Goal: Task Accomplishment & Management: Use online tool/utility

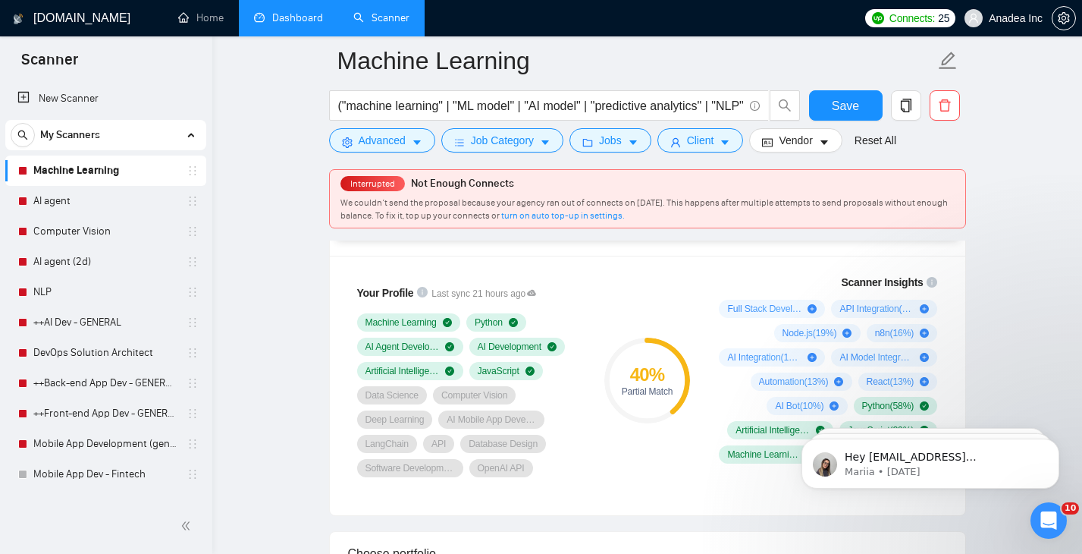
scroll to position [24, 0]
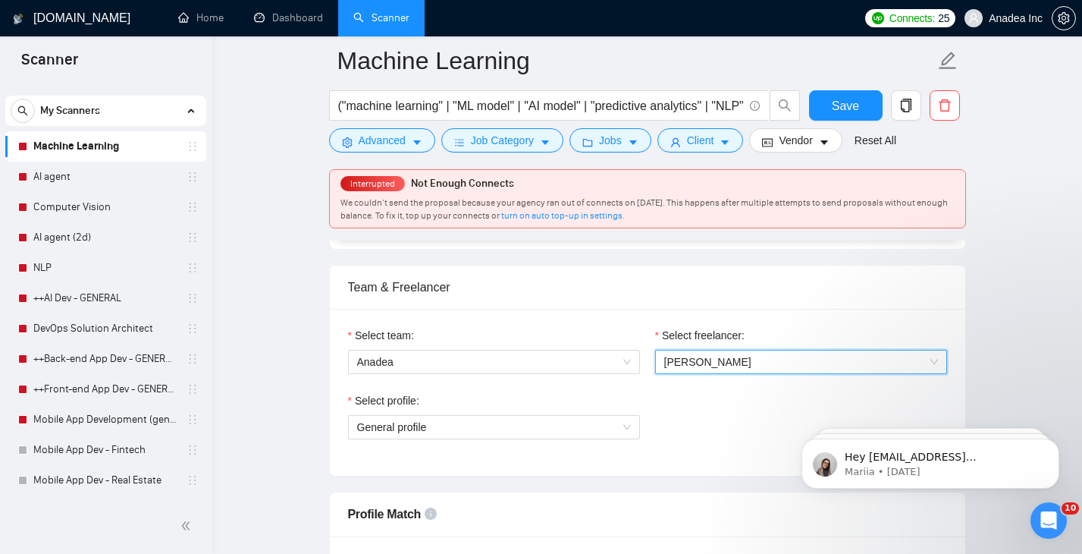
scroll to position [773, 0]
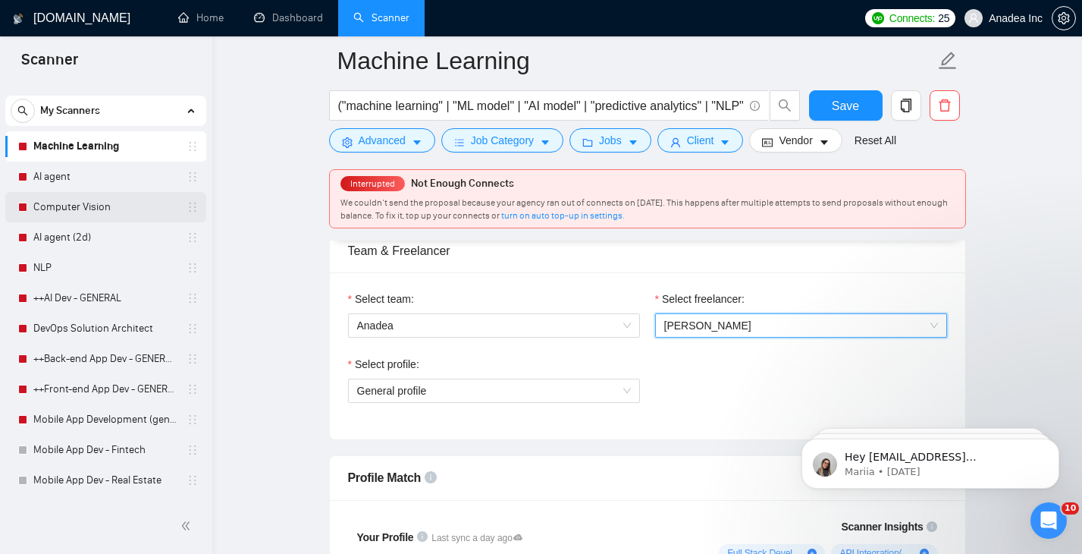
click at [97, 198] on link "Computer Vision" at bounding box center [105, 207] width 144 height 30
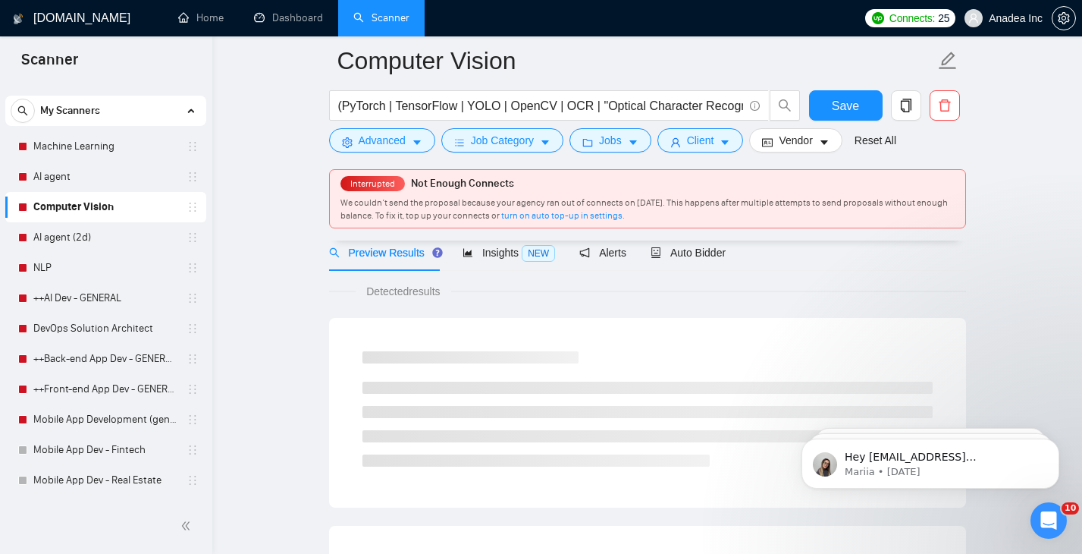
scroll to position [773, 0]
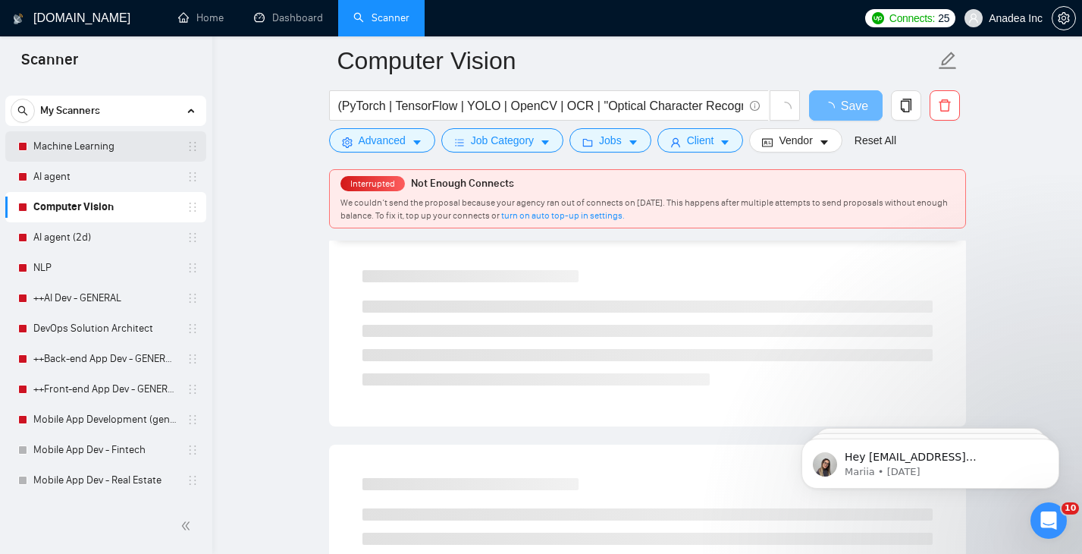
click at [103, 140] on link "Machine Learning" at bounding box center [105, 146] width 144 height 30
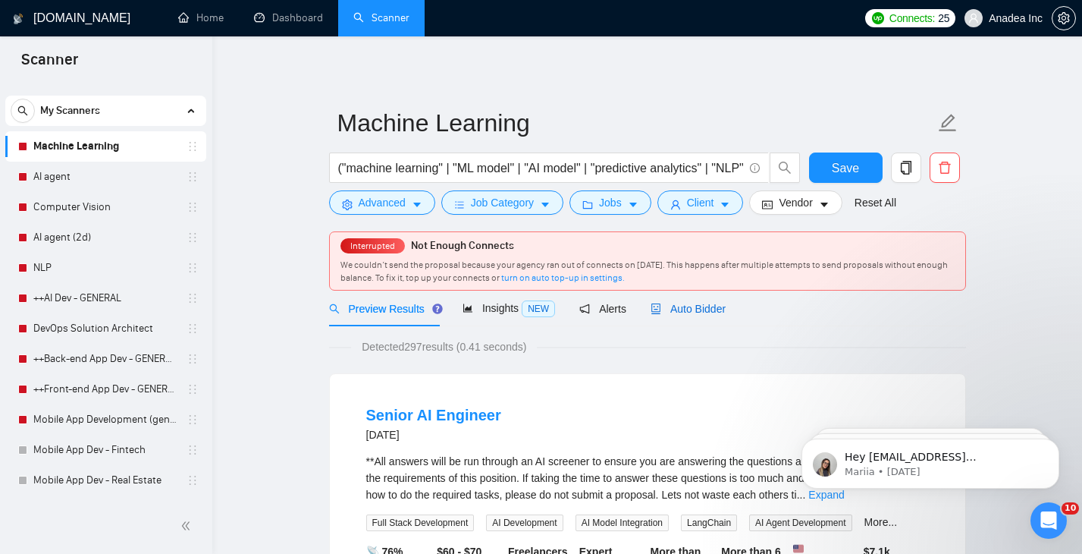
click at [698, 312] on span "Auto Bidder" at bounding box center [688, 309] width 75 height 12
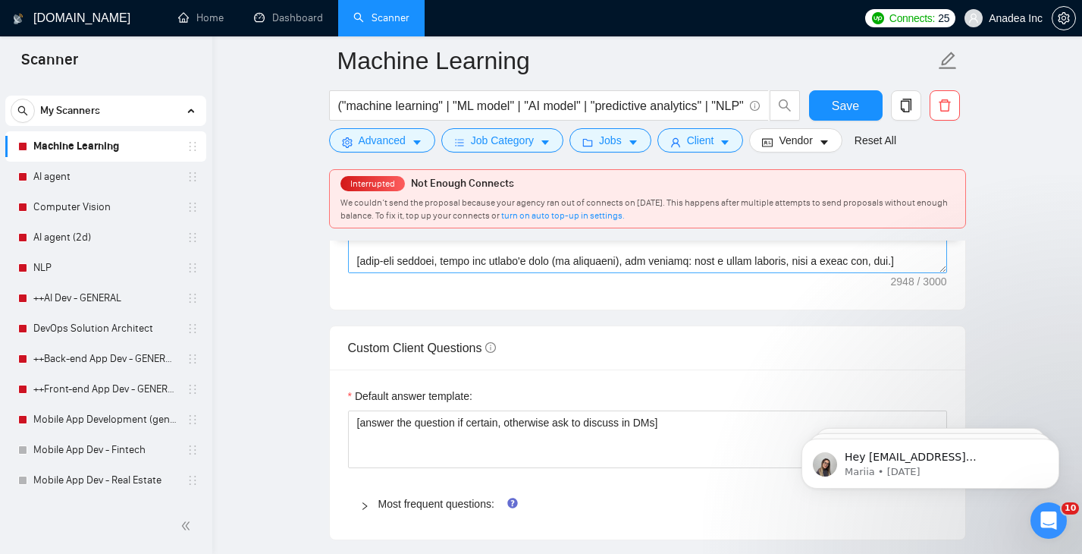
scroll to position [2263, 0]
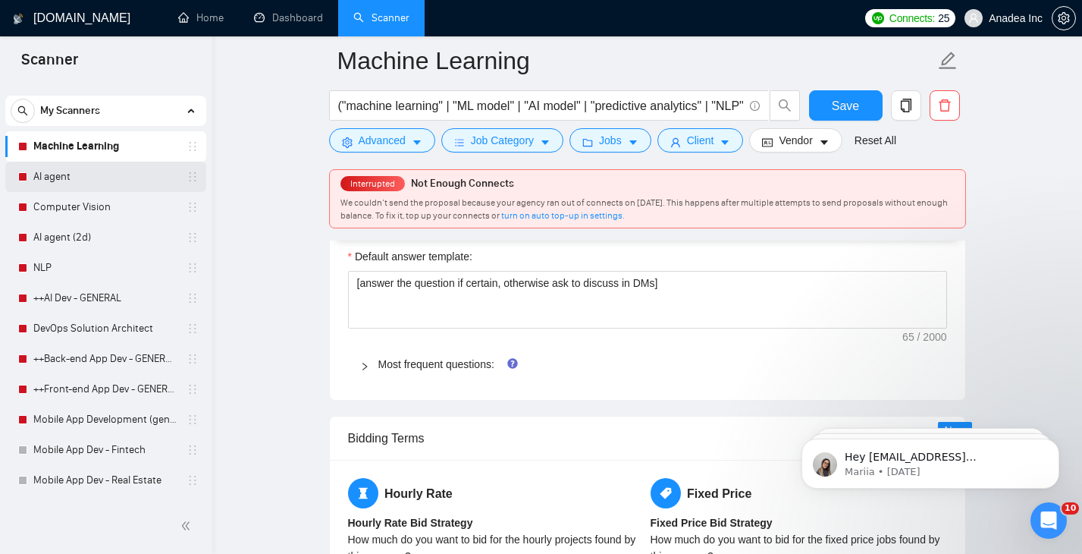
click at [105, 188] on link "AI agent" at bounding box center [105, 177] width 144 height 30
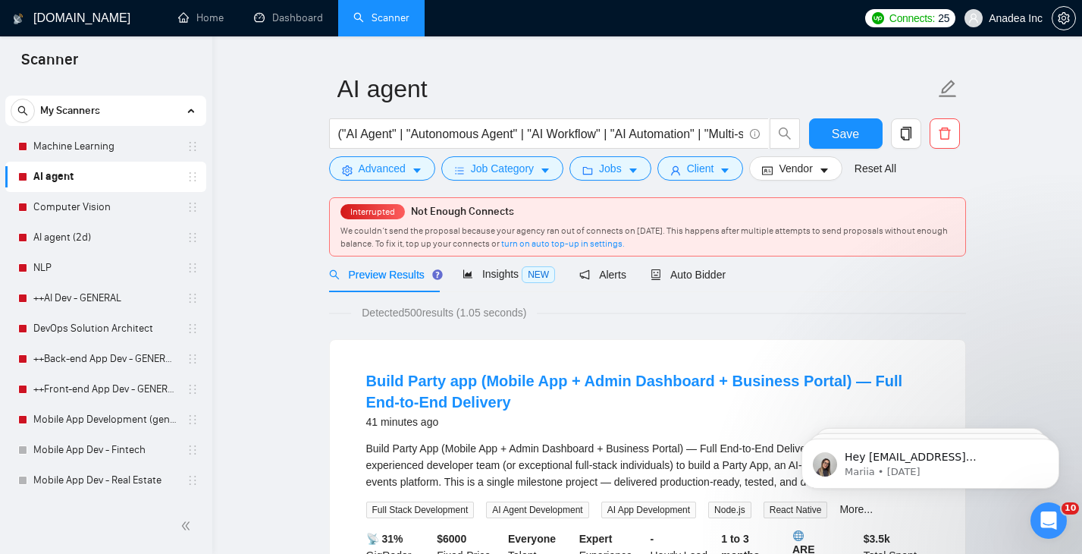
scroll to position [43, 0]
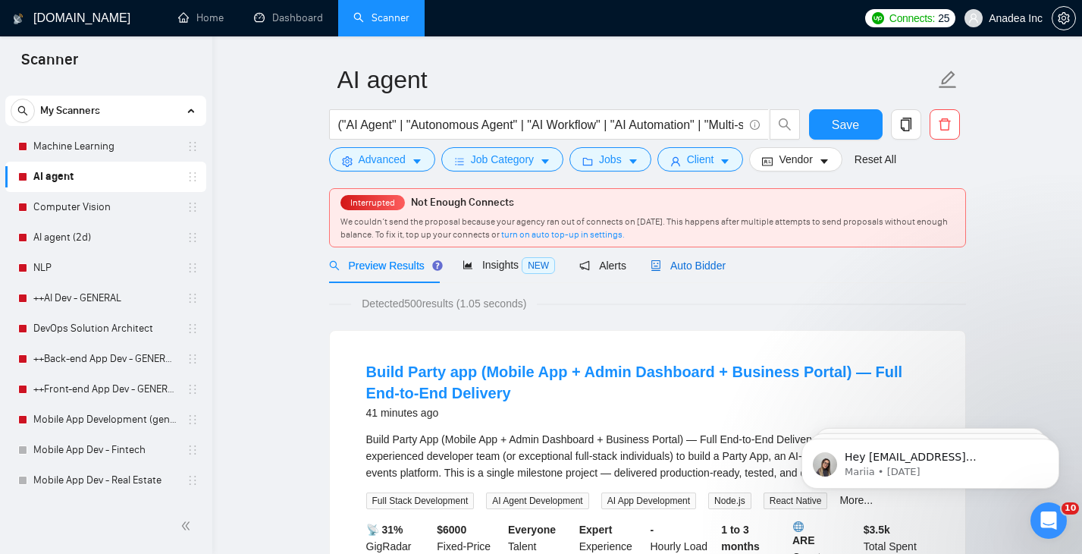
click at [693, 265] on span "Auto Bidder" at bounding box center [688, 265] width 75 height 12
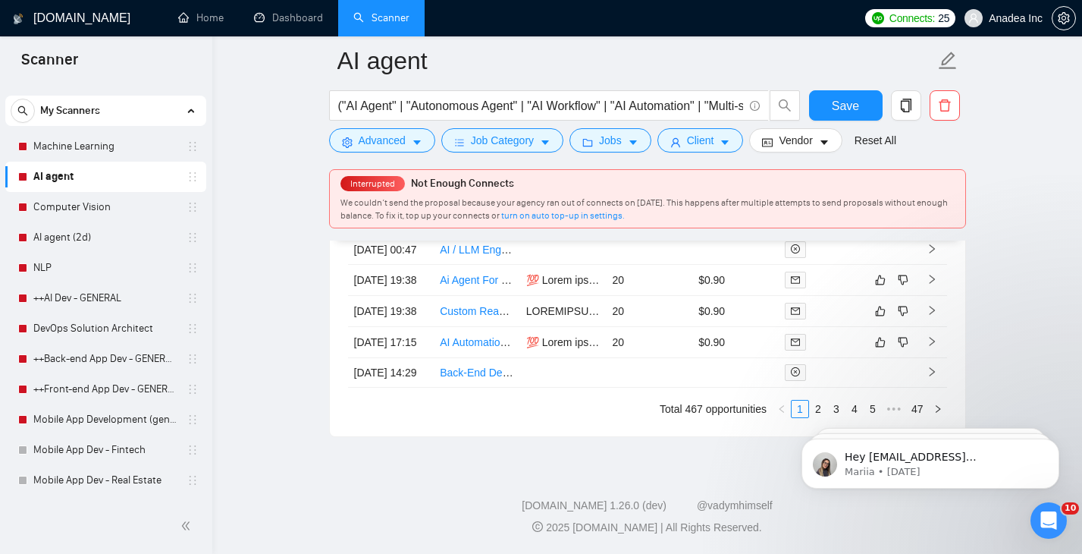
scroll to position [4140, 0]
click at [290, 21] on link "Dashboard" at bounding box center [288, 17] width 69 height 13
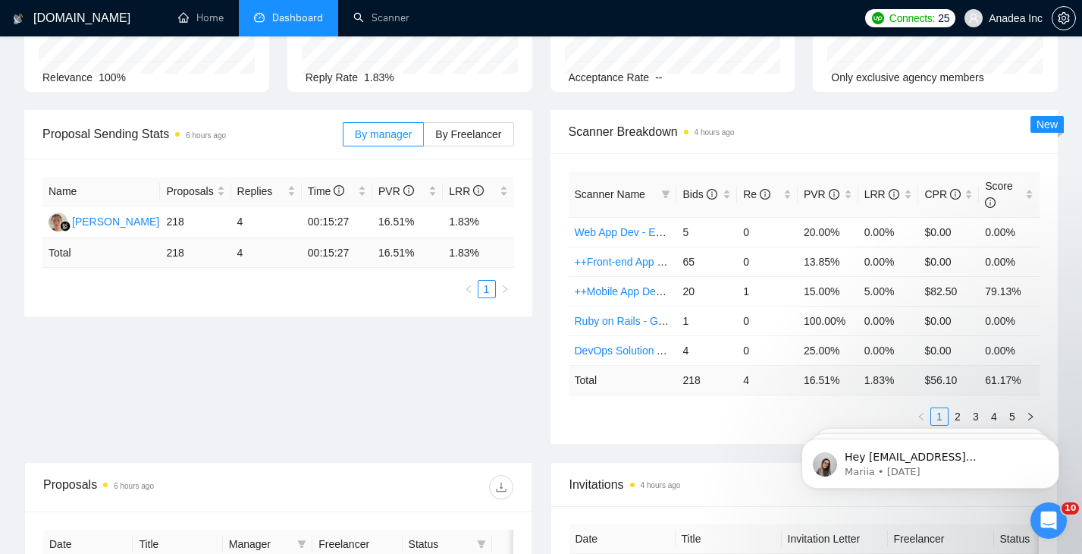
scroll to position [171, 0]
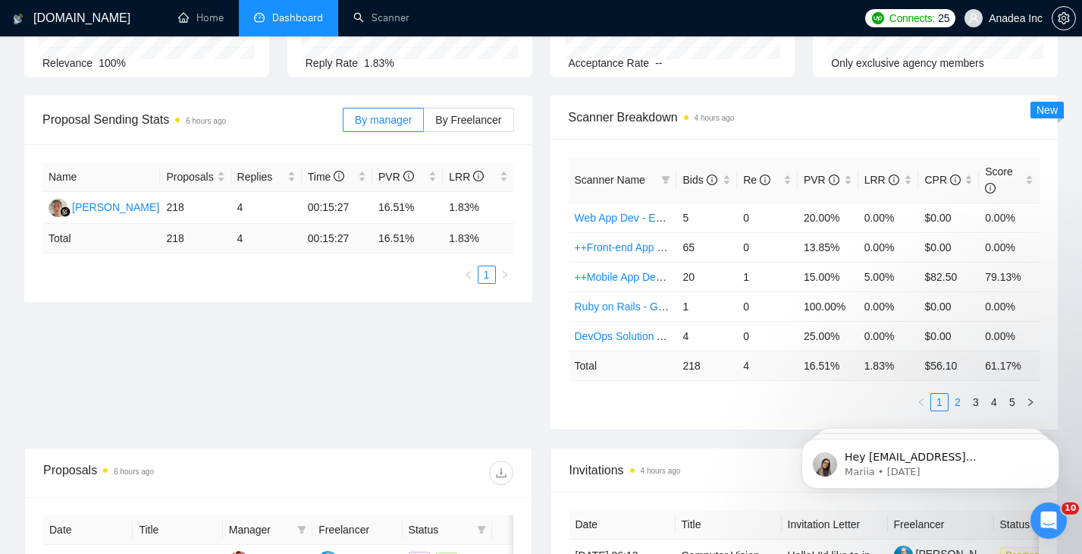
click at [952, 400] on link "2" at bounding box center [957, 402] width 17 height 17
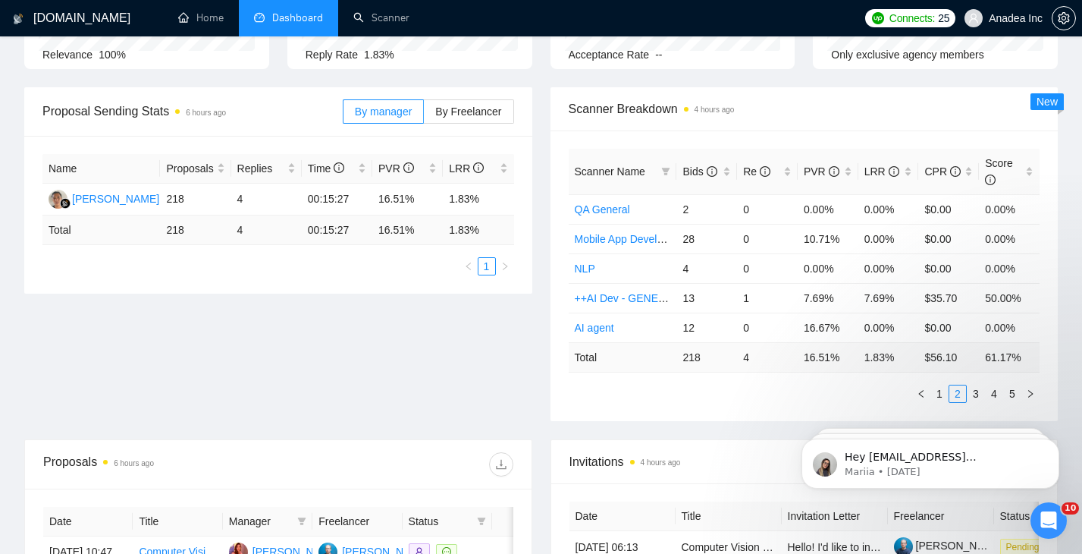
scroll to position [179, 0]
click at [976, 388] on link "3" at bounding box center [976, 394] width 17 height 17
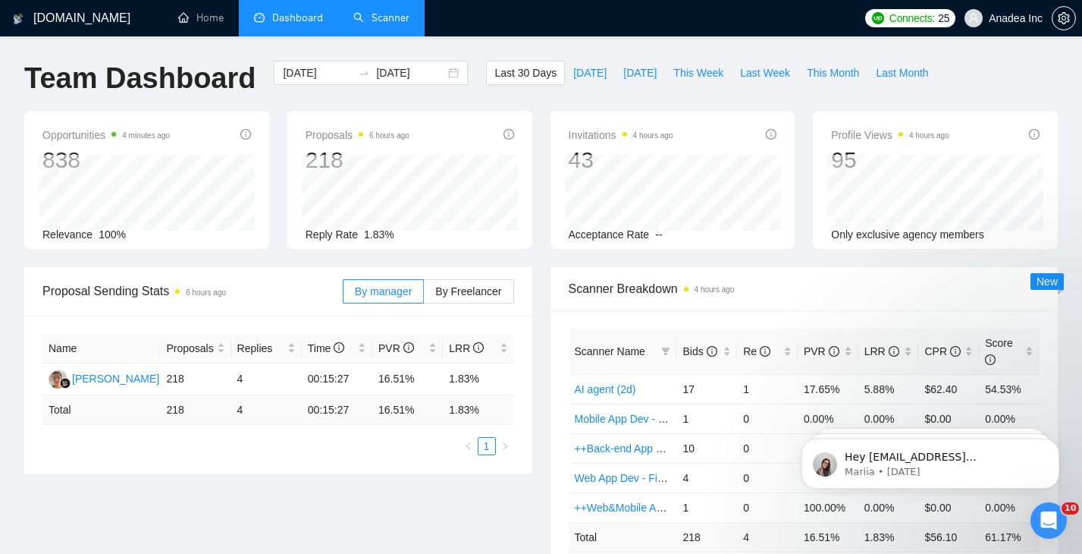
click at [383, 18] on link "Scanner" at bounding box center [381, 17] width 56 height 13
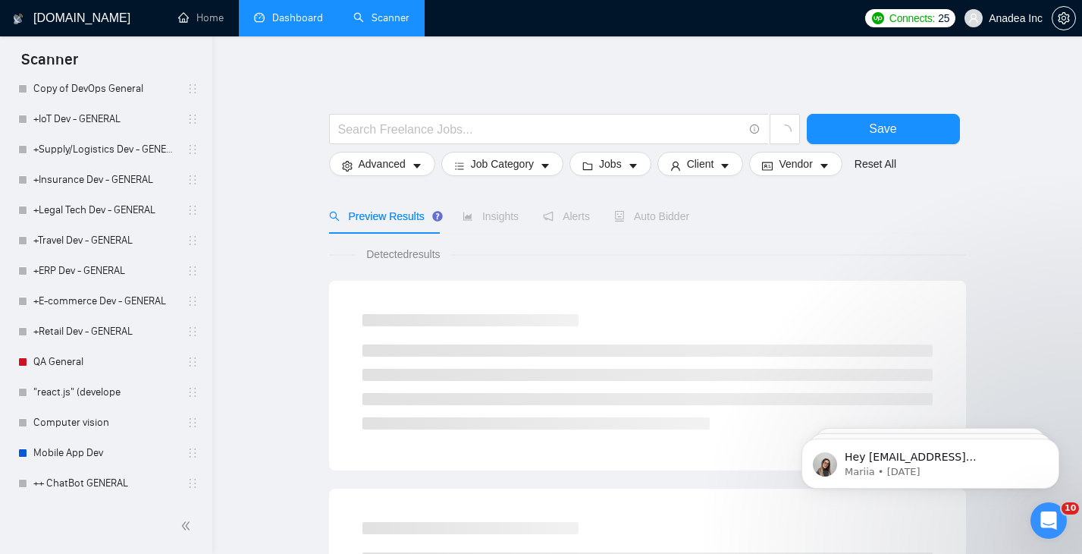
scroll to position [7, 0]
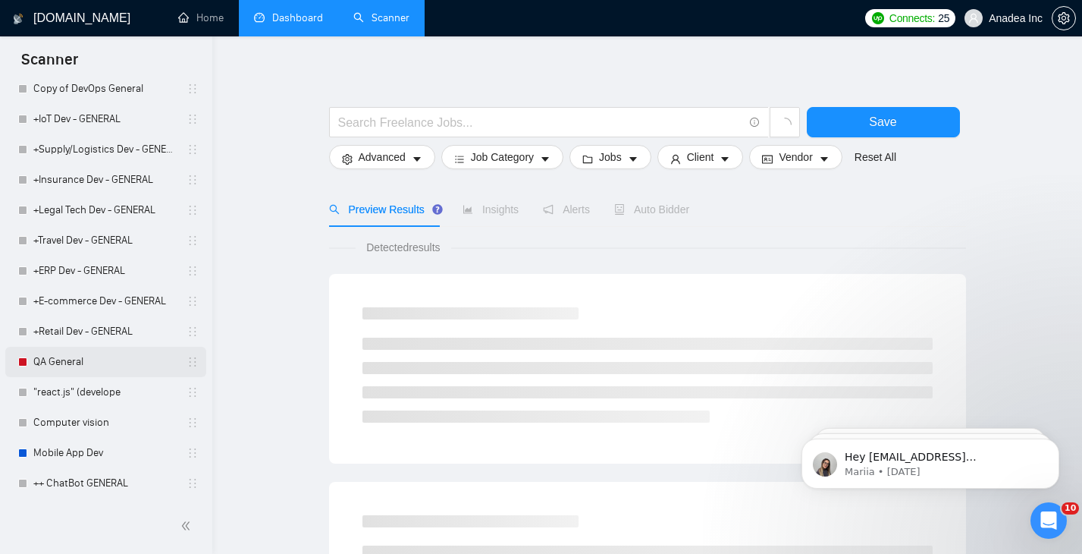
click at [59, 362] on link "QA General" at bounding box center [105, 362] width 144 height 30
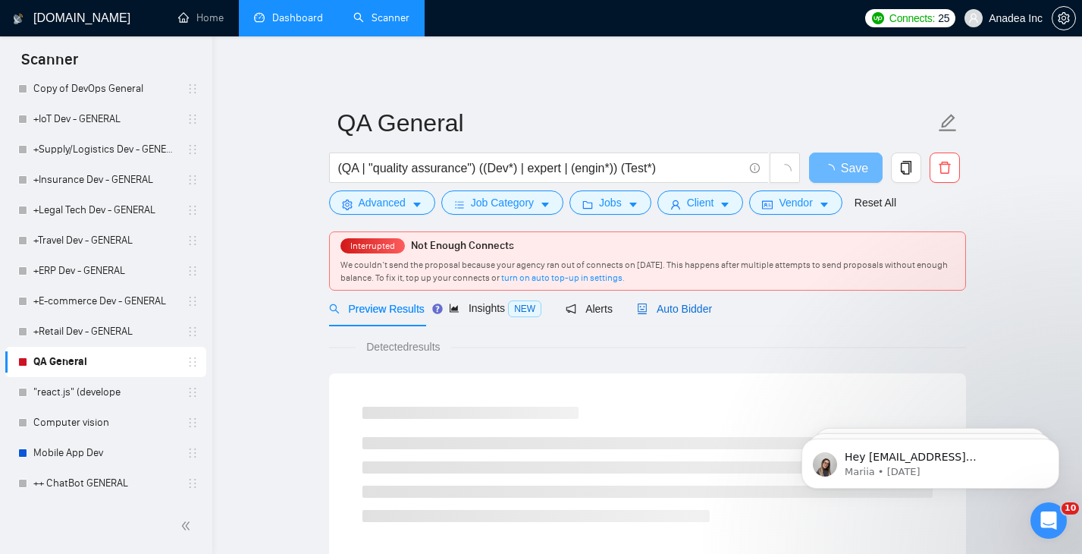
click at [698, 305] on span "Auto Bidder" at bounding box center [674, 309] width 75 height 12
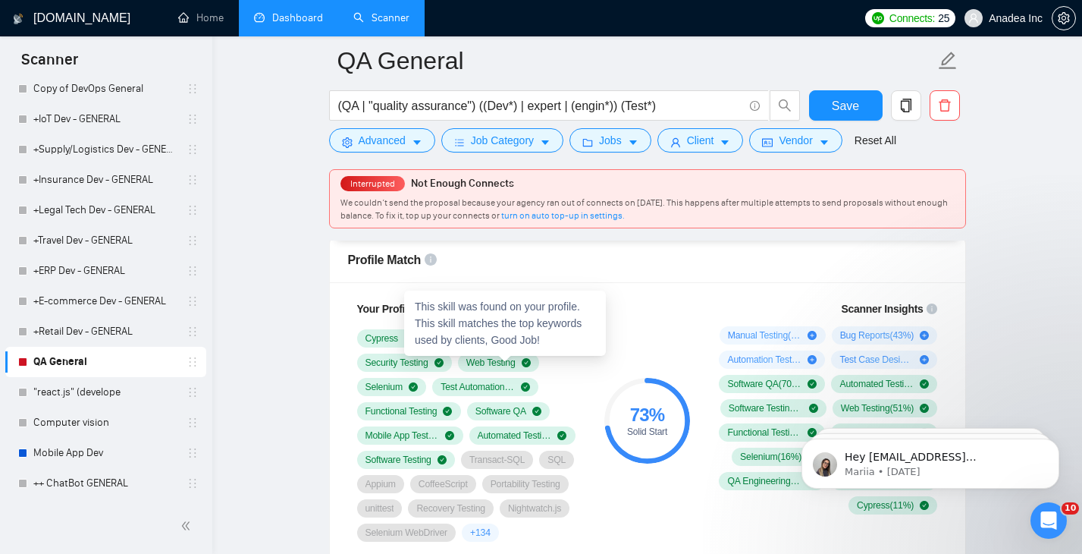
scroll to position [991, 0]
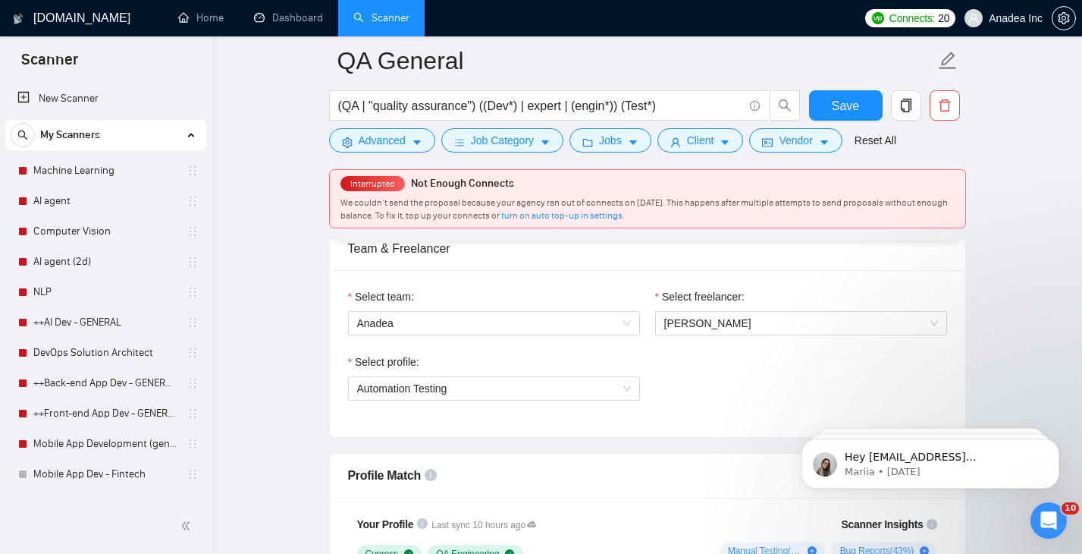
scroll to position [745, 0]
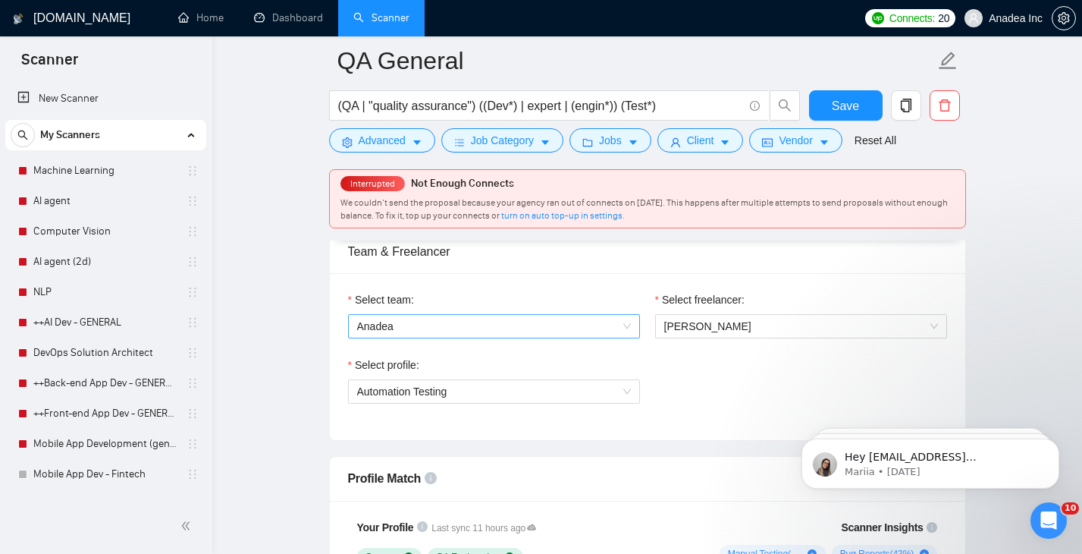
scroll to position [773, 0]
click at [517, 388] on span "Automation Testing" at bounding box center [494, 390] width 274 height 23
click at [98, 266] on link "AI agent (2d)" at bounding box center [105, 261] width 144 height 30
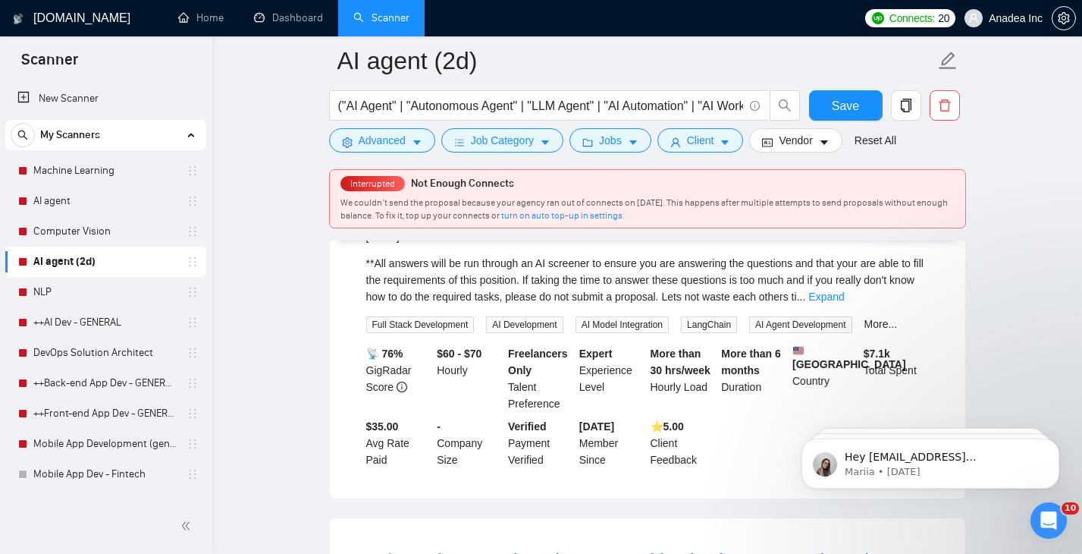
scroll to position [2993, 0]
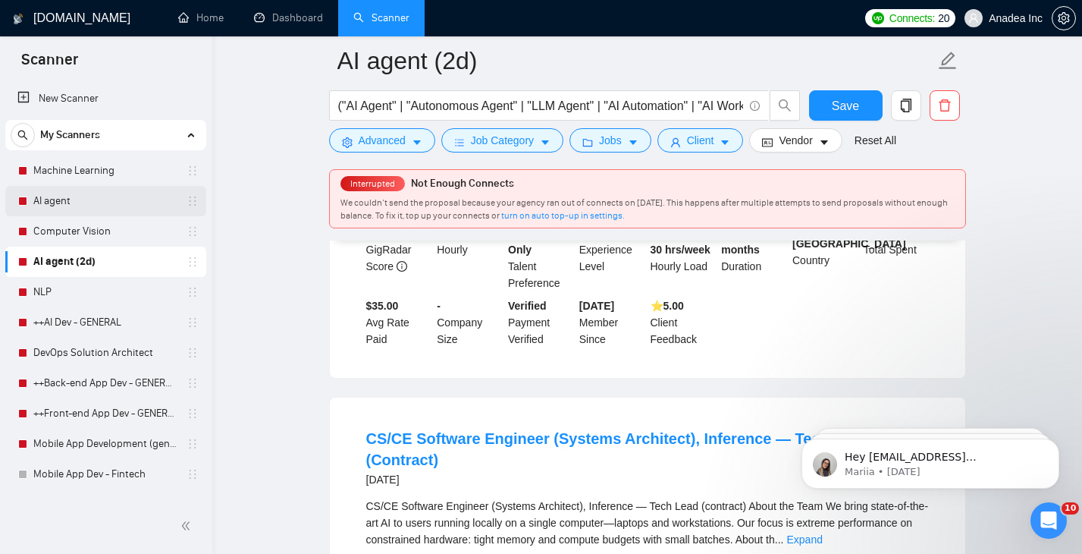
click at [100, 214] on link "AI agent" at bounding box center [105, 201] width 144 height 30
